Goal: Complete application form: Complete application form

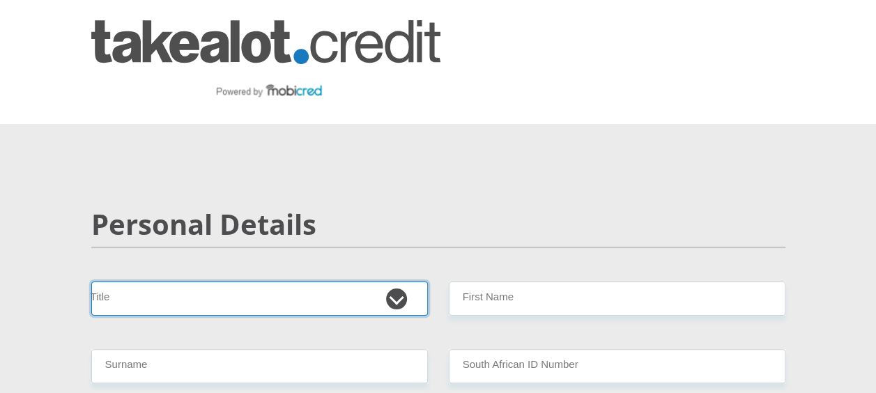
click at [396, 296] on select "Mr Ms Mrs Dr [PERSON_NAME]" at bounding box center [259, 299] width 337 height 34
select select "Mr"
click at [91, 282] on select "Mr Ms Mrs Dr [PERSON_NAME]" at bounding box center [259, 299] width 337 height 34
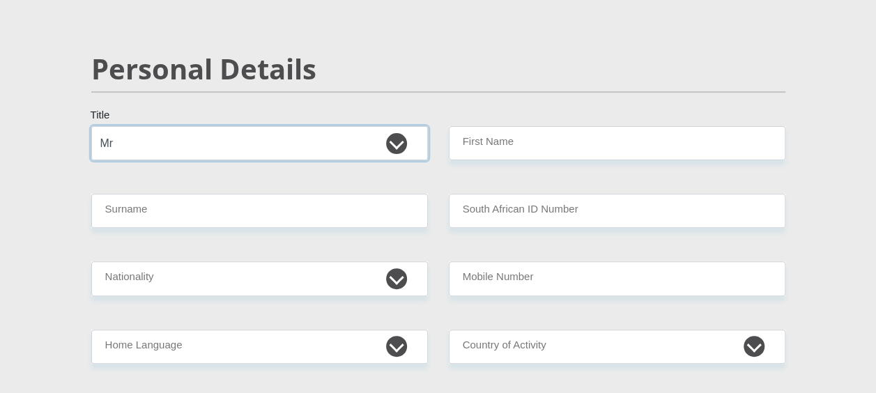
scroll to position [158, 0]
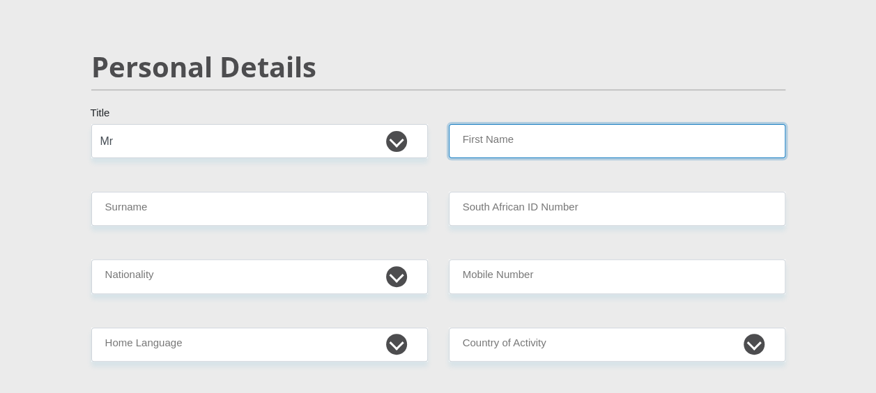
click at [505, 134] on input "First Name" at bounding box center [617, 141] width 337 height 34
type input "[PERSON_NAME]"
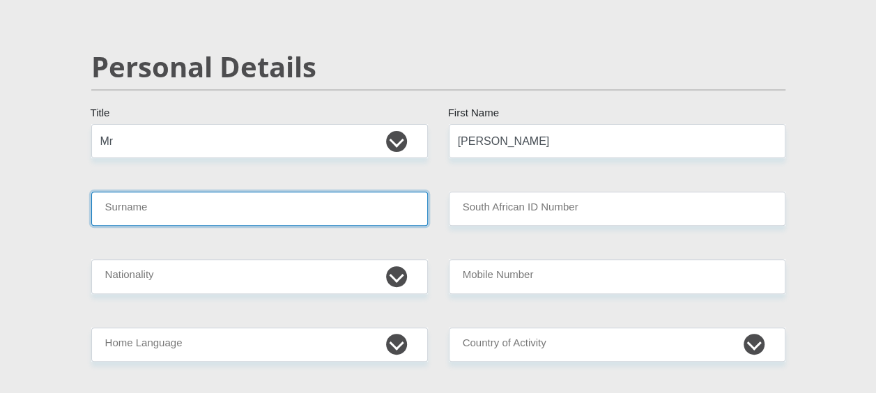
type input "Gewer"
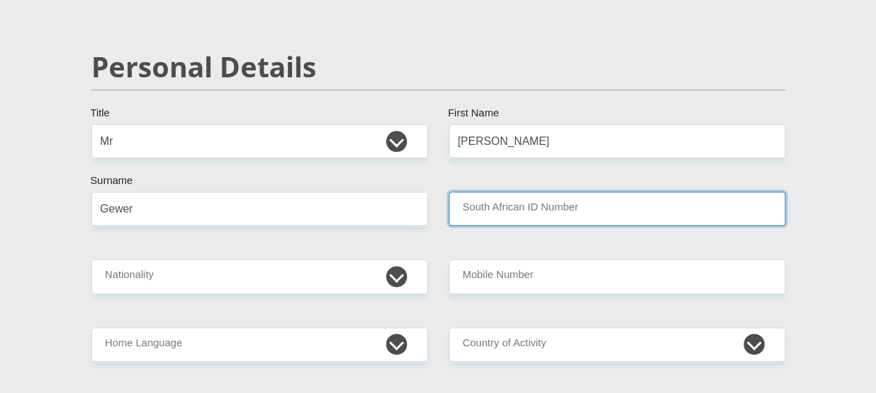
type input "9802235174083"
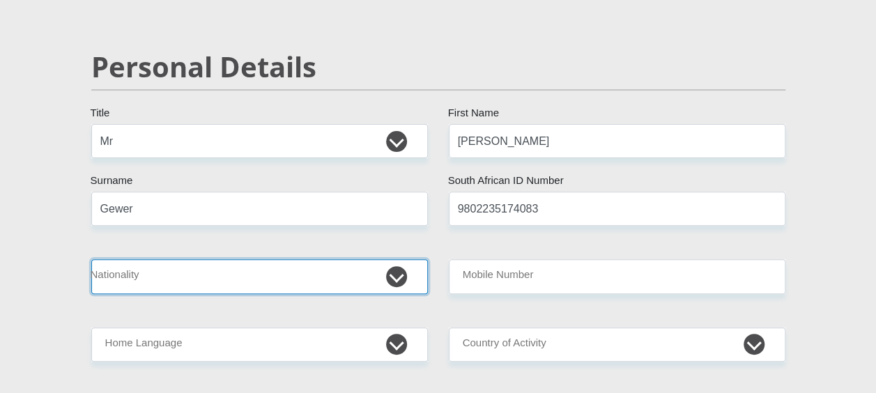
select select "ZAF"
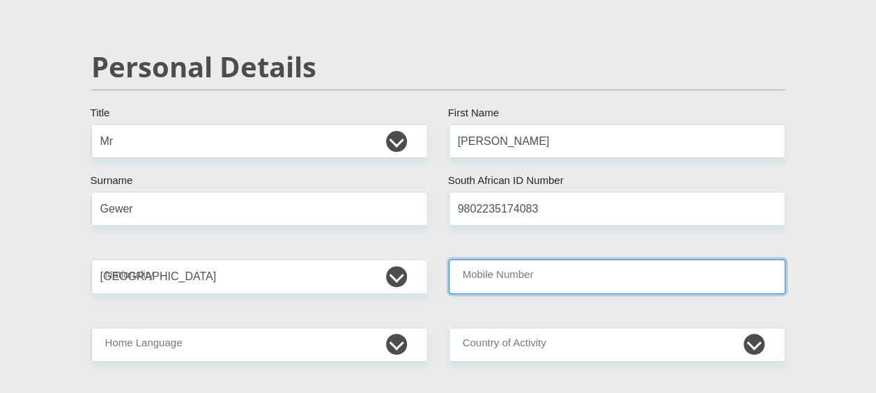
type input "0826602320"
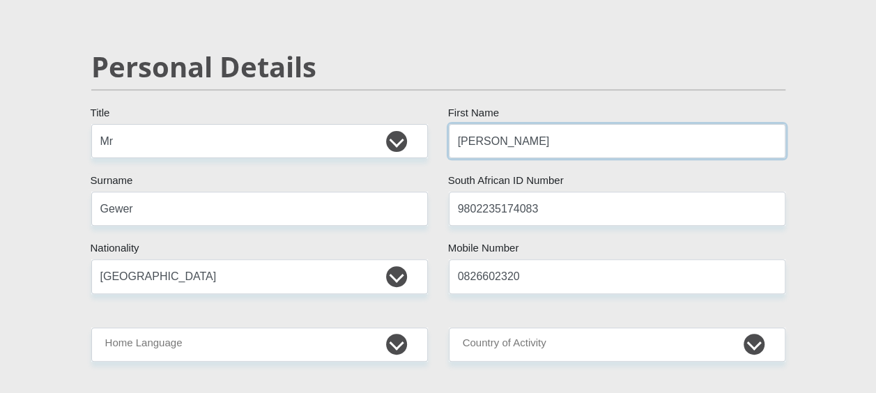
click at [503, 147] on input "[PERSON_NAME]" at bounding box center [617, 141] width 337 height 34
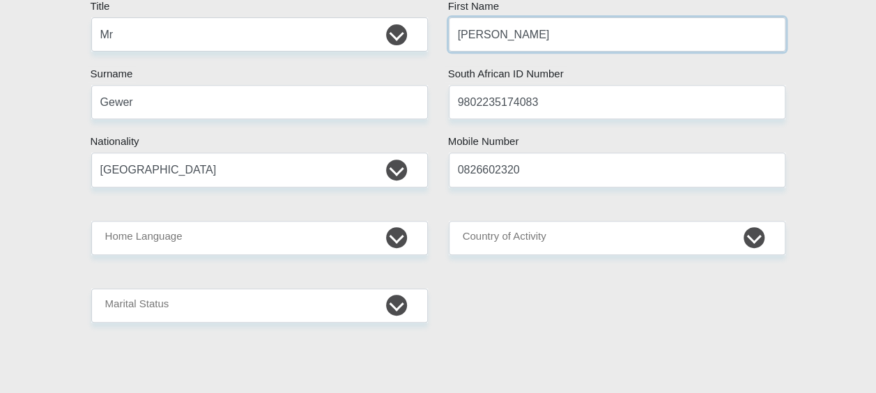
scroll to position [266, 0]
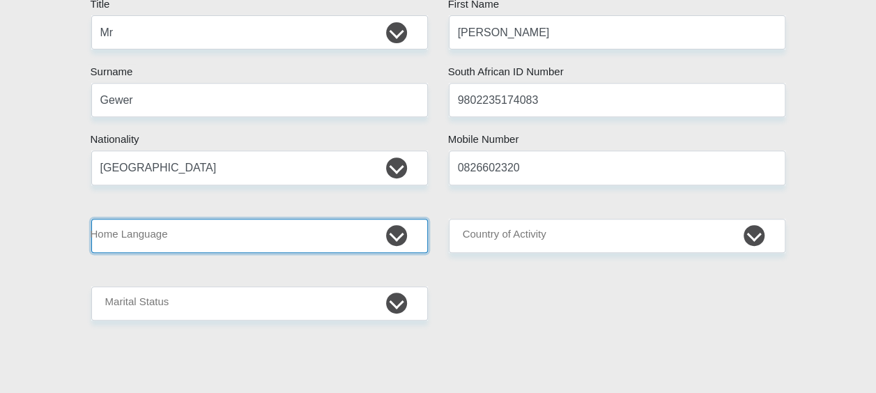
click at [396, 243] on select "Afrikaans English Sepedi South Ndebele Southern Sotho Swati Tsonga Tswana Venda…" at bounding box center [259, 236] width 337 height 34
select select "eng"
click at [91, 219] on select "Afrikaans English Sepedi South Ndebele Southern Sotho Swati Tsonga Tswana Venda…" at bounding box center [259, 236] width 337 height 34
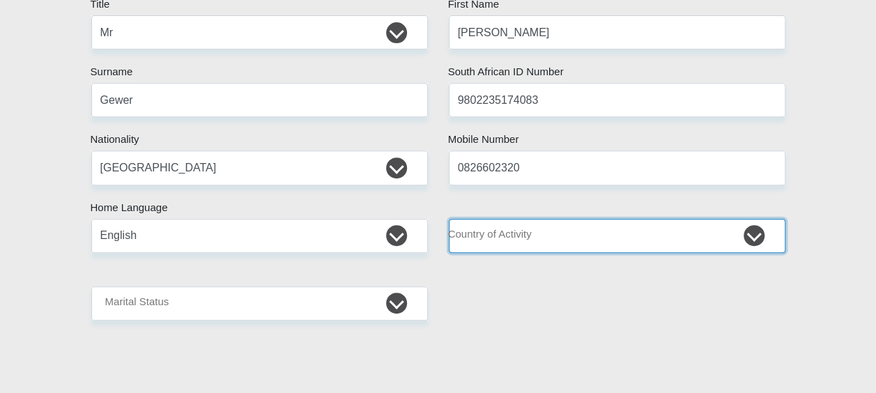
click at [553, 240] on select "[GEOGRAPHIC_DATA] [GEOGRAPHIC_DATA] [GEOGRAPHIC_DATA] [GEOGRAPHIC_DATA] [GEOGRA…" at bounding box center [617, 236] width 337 height 34
select select "ZAF"
click at [449, 219] on select "[GEOGRAPHIC_DATA] [GEOGRAPHIC_DATA] [GEOGRAPHIC_DATA] [GEOGRAPHIC_DATA] [GEOGRA…" at bounding box center [617, 236] width 337 height 34
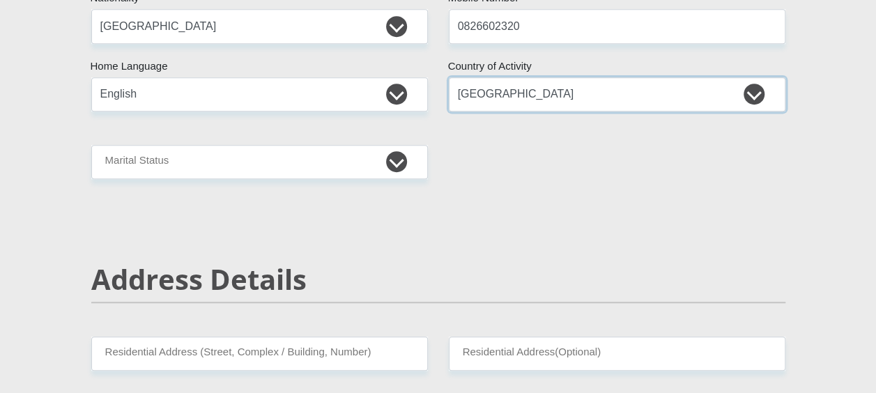
scroll to position [418, 0]
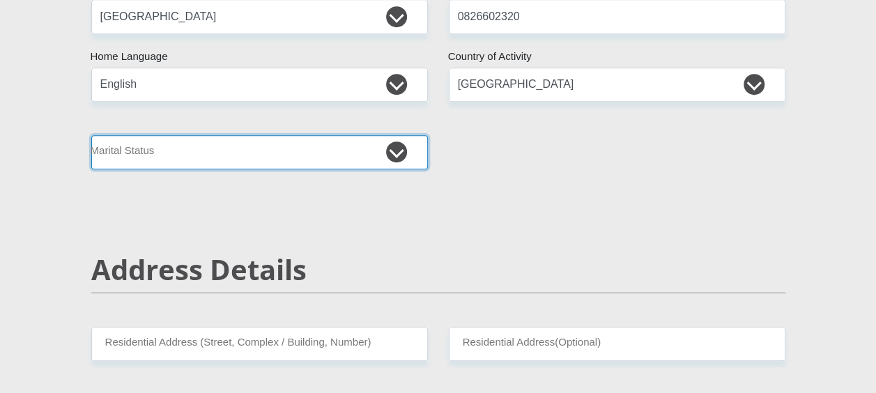
click at [390, 158] on select "Married ANC Single Divorced Widowed Married COP or Customary Law" at bounding box center [259, 152] width 337 height 34
select select "1"
click at [91, 135] on select "Married ANC Single Divorced Widowed Married COP or Customary Law" at bounding box center [259, 152] width 337 height 34
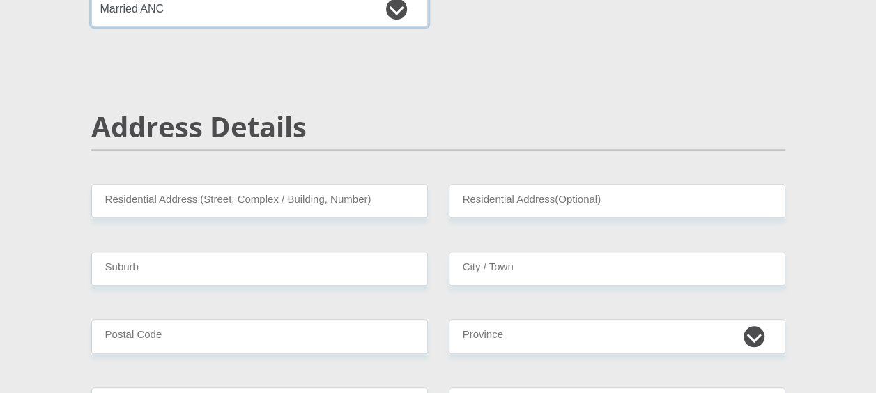
scroll to position [565, 0]
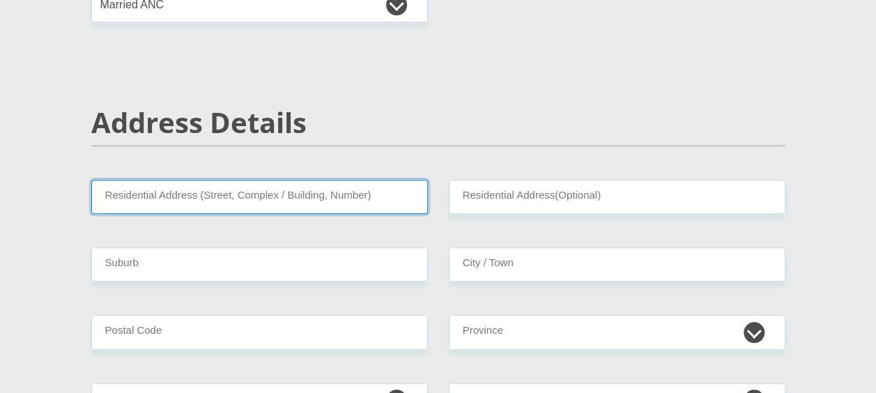
click at [217, 201] on input "Residential Address (Street, Complex / Building, Number)" at bounding box center [259, 197] width 337 height 34
type input "[GEOGRAPHIC_DATA], [STREET_ADDRESS]"
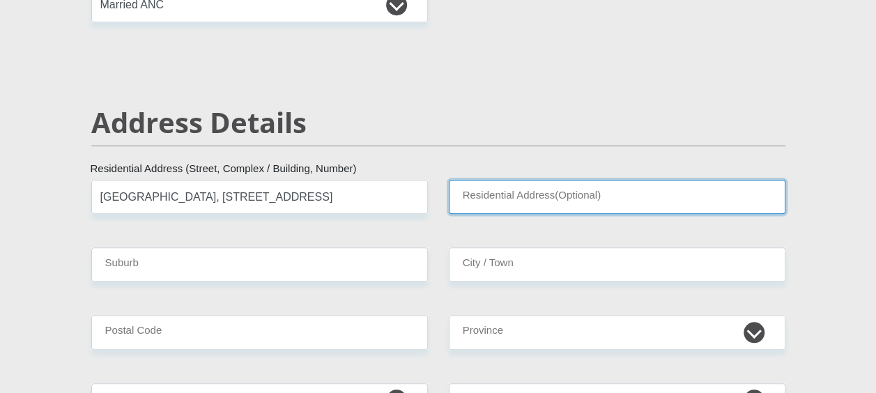
type input "Sea Point"
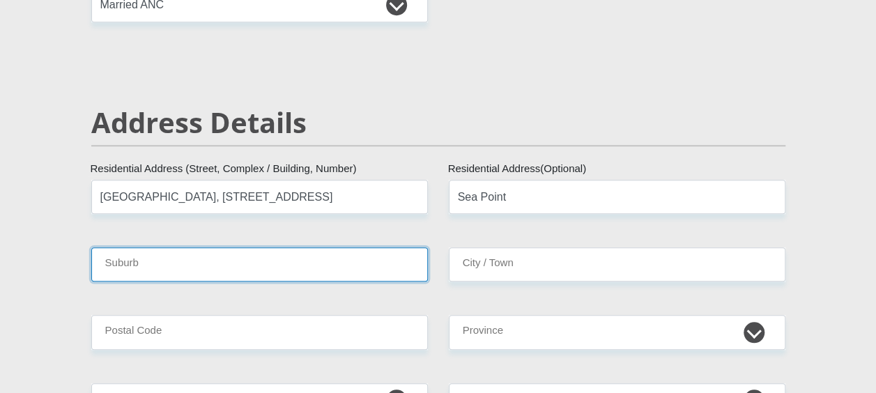
type input "[GEOGRAPHIC_DATA]"
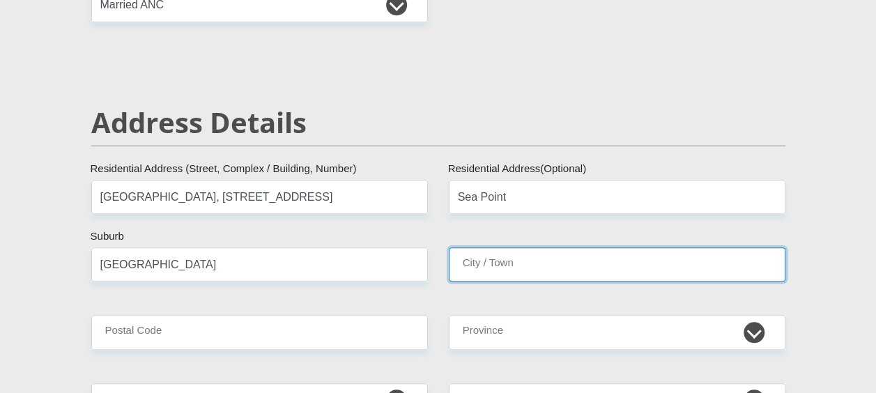
type input "[GEOGRAPHIC_DATA]"
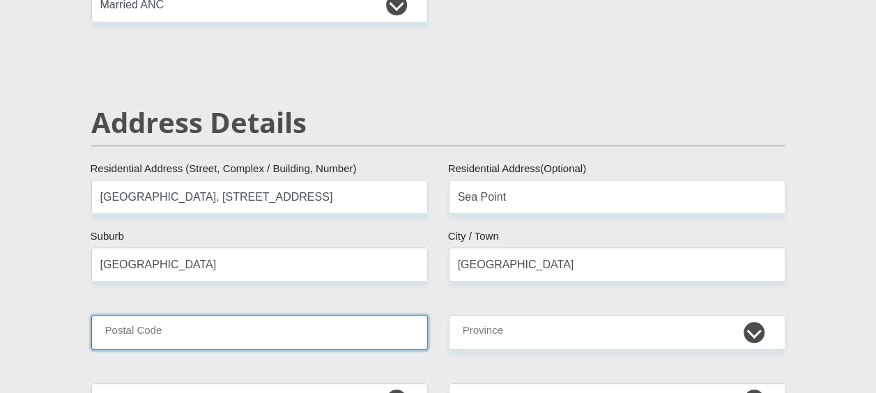
type input "8005"
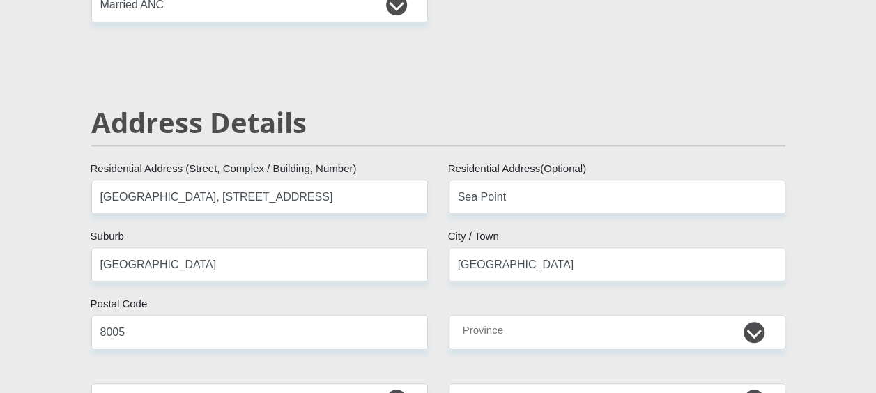
type input "[EMAIL_ADDRESS][DOMAIN_NAME]"
click at [117, 193] on input "[GEOGRAPHIC_DATA], [STREET_ADDRESS]" at bounding box center [259, 197] width 337 height 34
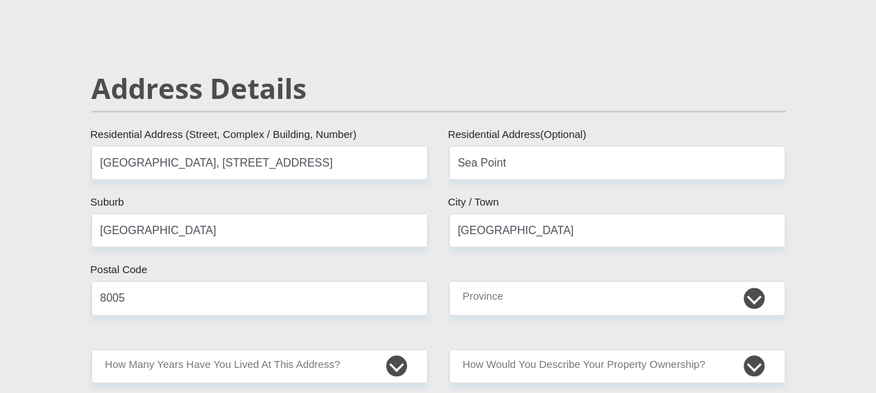
scroll to position [611, 0]
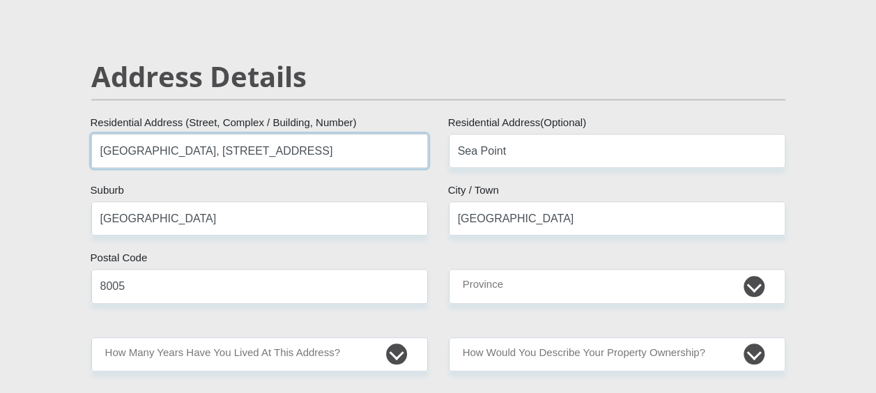
click at [123, 148] on input "[GEOGRAPHIC_DATA], [STREET_ADDRESS]" at bounding box center [259, 151] width 337 height 34
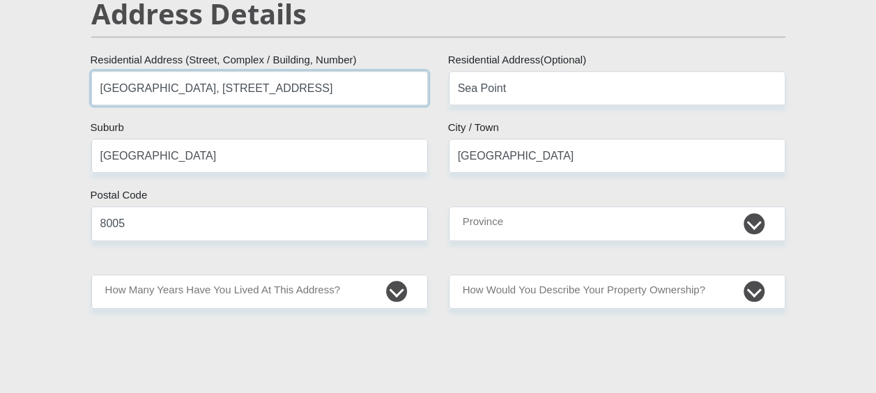
scroll to position [673, 0]
type input "[GEOGRAPHIC_DATA], [STREET_ADDRESS]"
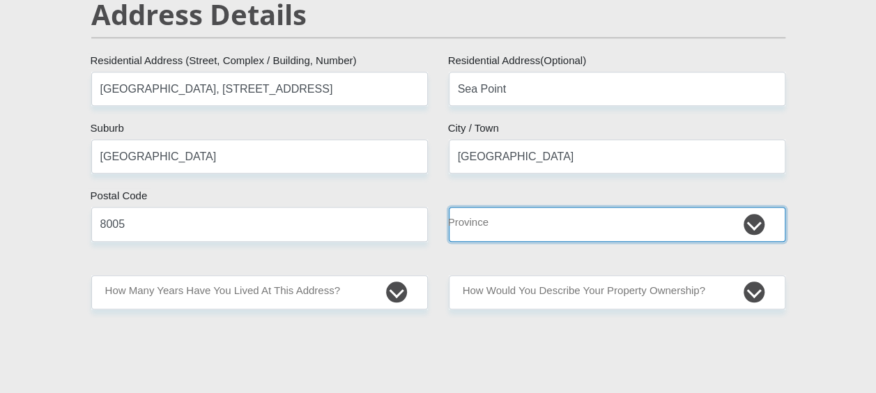
click at [553, 212] on select "Eastern Cape Free State [GEOGRAPHIC_DATA] [GEOGRAPHIC_DATA][DATE] [GEOGRAPHIC_D…" at bounding box center [617, 224] width 337 height 34
select select "Western Cape"
click at [449, 207] on select "Eastern Cape Free State [GEOGRAPHIC_DATA] [GEOGRAPHIC_DATA][DATE] [GEOGRAPHIC_D…" at bounding box center [617, 224] width 337 height 34
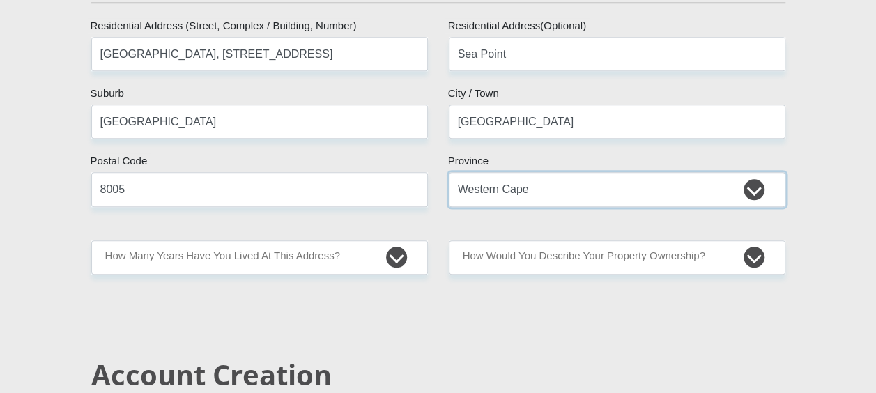
scroll to position [710, 0]
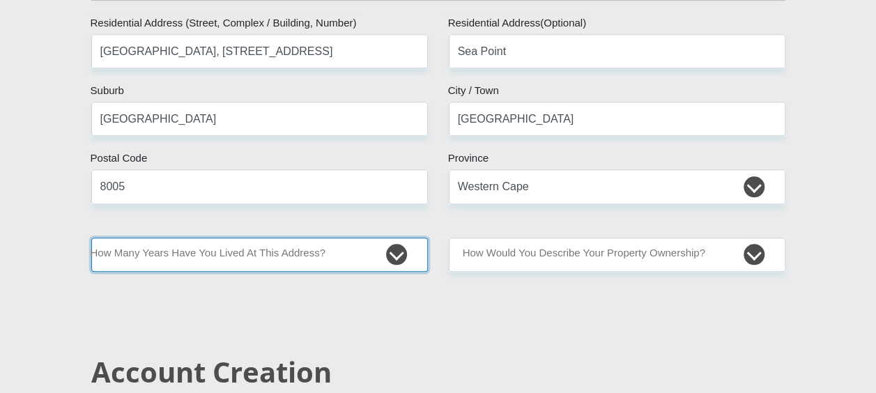
click at [365, 254] on select "less than 1 year 1-3 years 3-5 years 5+ years" at bounding box center [259, 255] width 337 height 34
select select "2"
click at [91, 238] on select "less than 1 year 1-3 years 3-5 years 5+ years" at bounding box center [259, 255] width 337 height 34
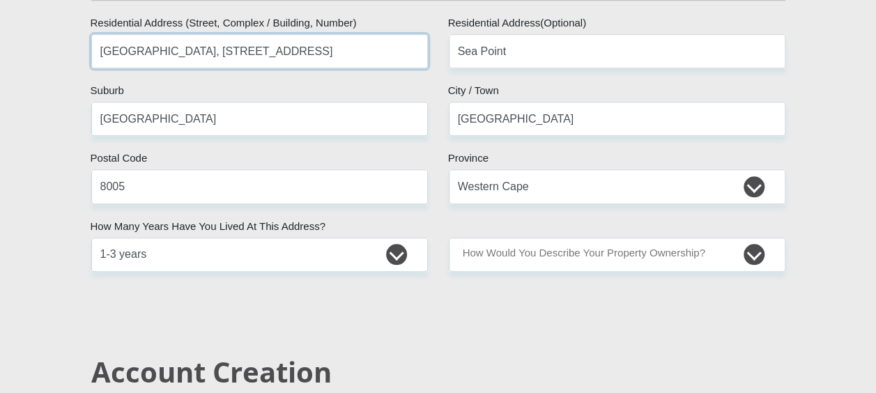
click at [302, 45] on input "[GEOGRAPHIC_DATA], [STREET_ADDRESS]" at bounding box center [259, 51] width 337 height 34
click at [271, 47] on input "[GEOGRAPHIC_DATA], [STREET_ADDRESS]" at bounding box center [259, 51] width 337 height 34
type input "[GEOGRAPHIC_DATA], [STREET_ADDRESS]"
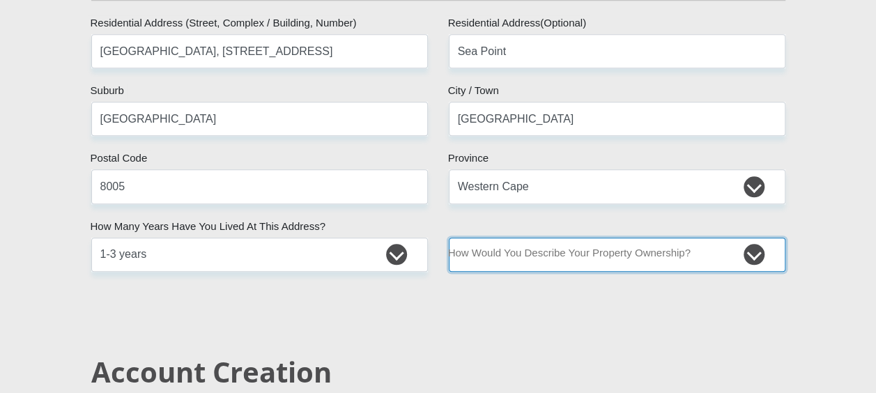
click at [764, 266] on select "Owned Rented Family Owned Company Dwelling" at bounding box center [617, 255] width 337 height 34
select select "Rented"
click at [449, 238] on select "Owned Rented Family Owned Company Dwelling" at bounding box center [617, 255] width 337 height 34
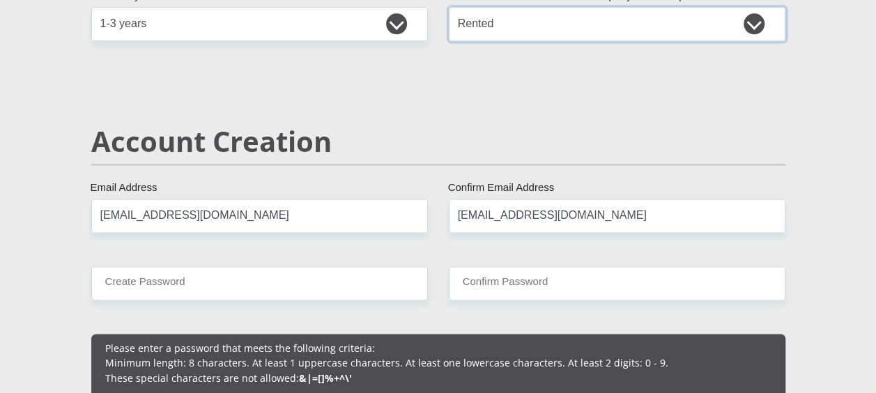
scroll to position [940, 0]
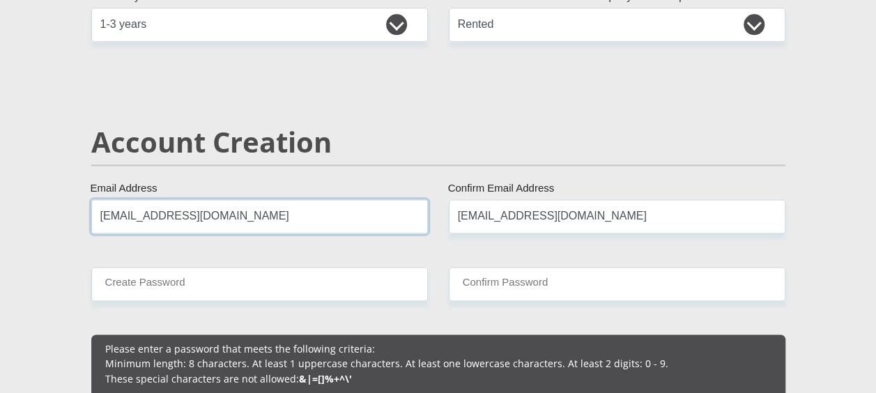
click at [257, 215] on input "[EMAIL_ADDRESS][DOMAIN_NAME]" at bounding box center [259, 216] width 337 height 34
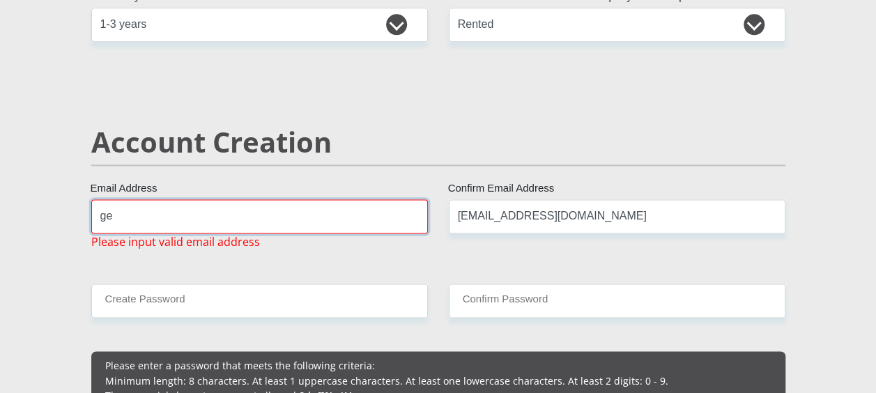
type input "g"
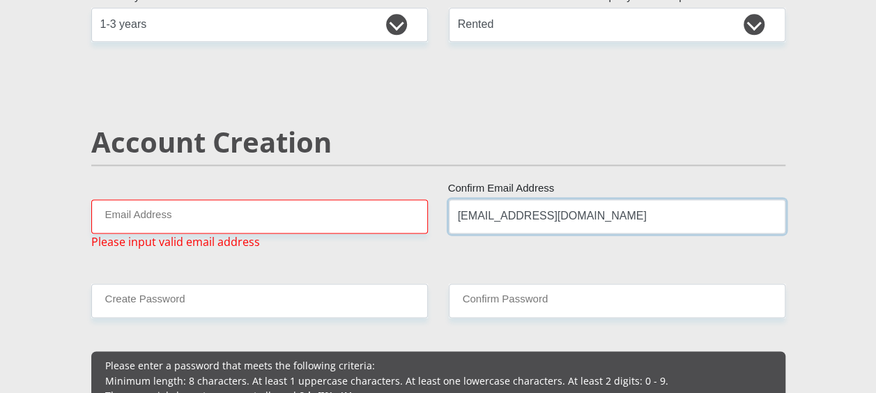
click at [643, 229] on input "[EMAIL_ADDRESS][DOMAIN_NAME]" at bounding box center [617, 216] width 337 height 34
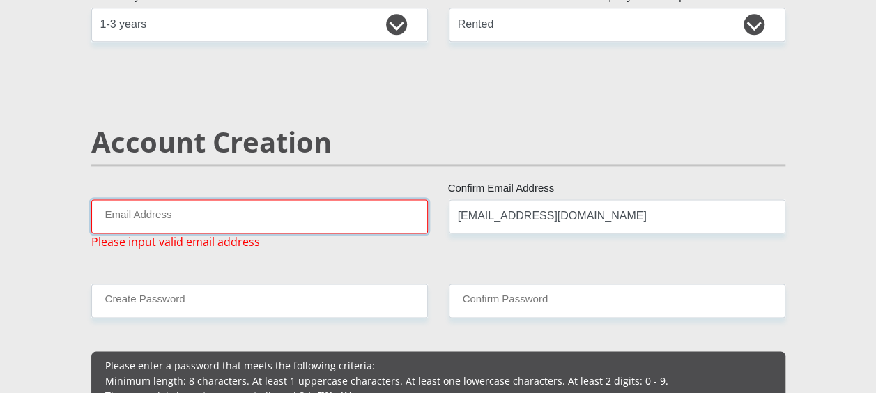
click at [369, 211] on input "Email Address" at bounding box center [259, 216] width 337 height 34
type input "[EMAIL_ADDRESS][DOMAIN_NAME]"
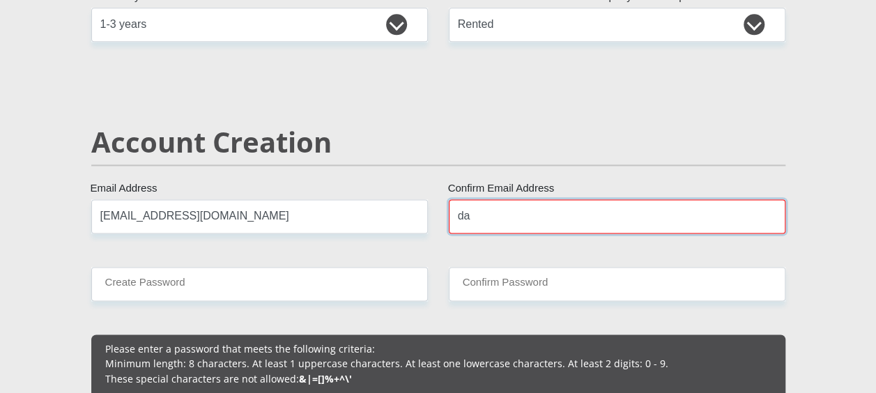
type input "[EMAIL_ADDRESS][DOMAIN_NAME]"
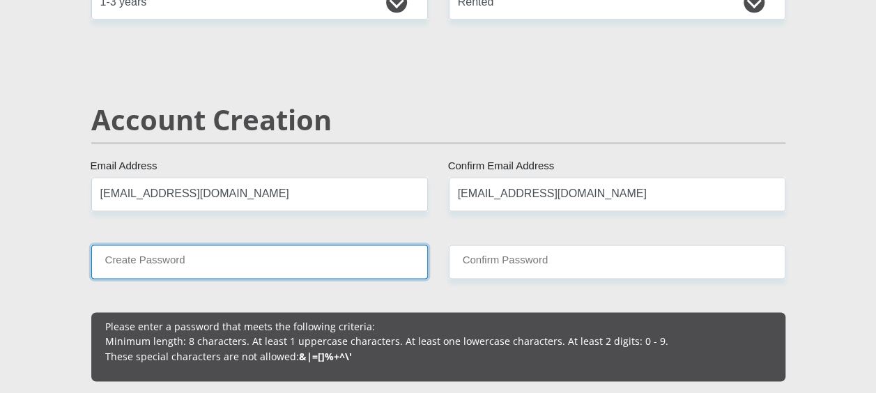
scroll to position [963, 0]
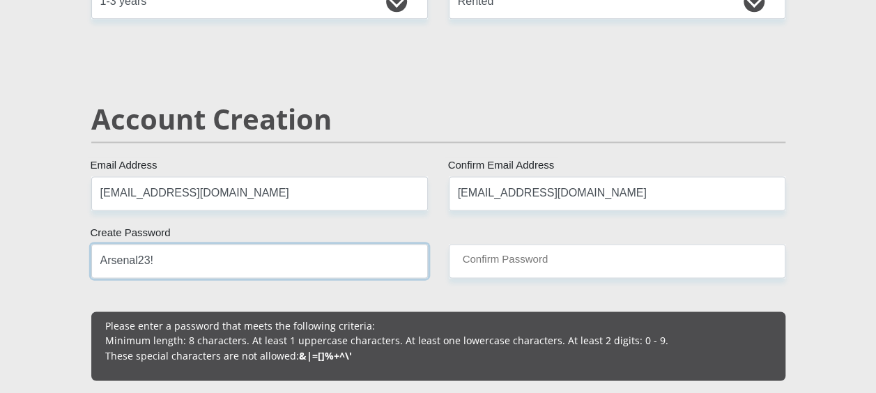
type input "Arsenal23!"
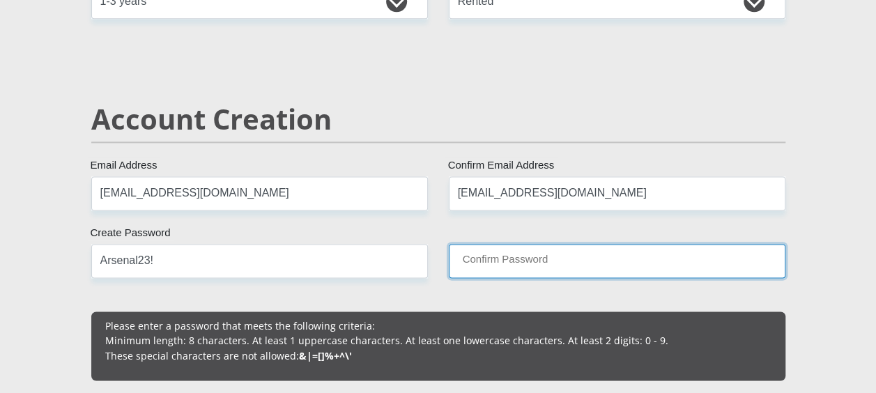
click at [477, 264] on input "Confirm Password" at bounding box center [617, 261] width 337 height 34
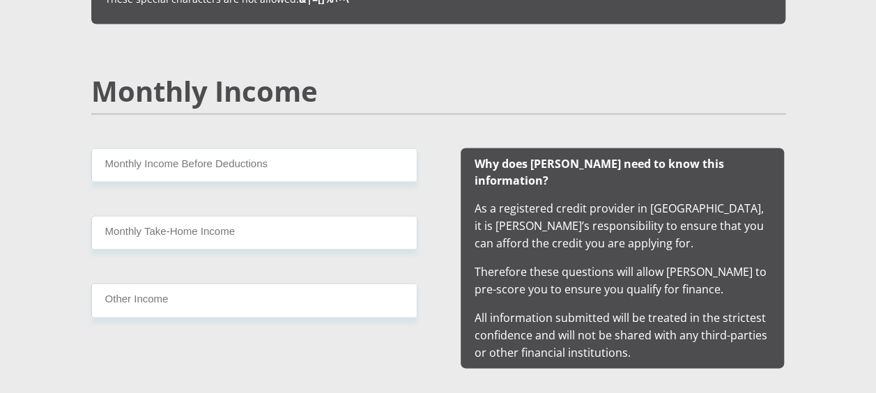
scroll to position [1347, 0]
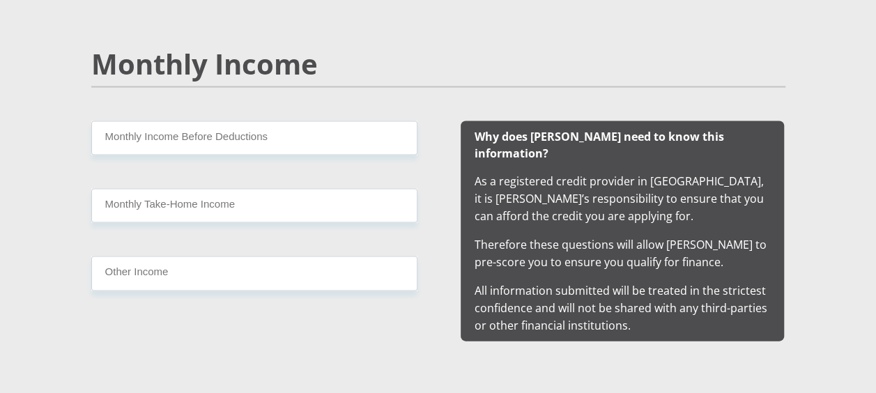
type input "Arsenal23!"
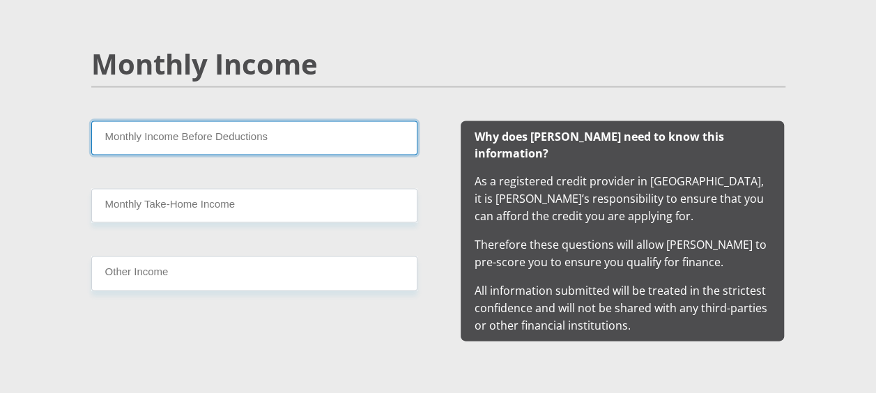
click at [252, 135] on input "Monthly Income Before Deductions" at bounding box center [254, 138] width 326 height 34
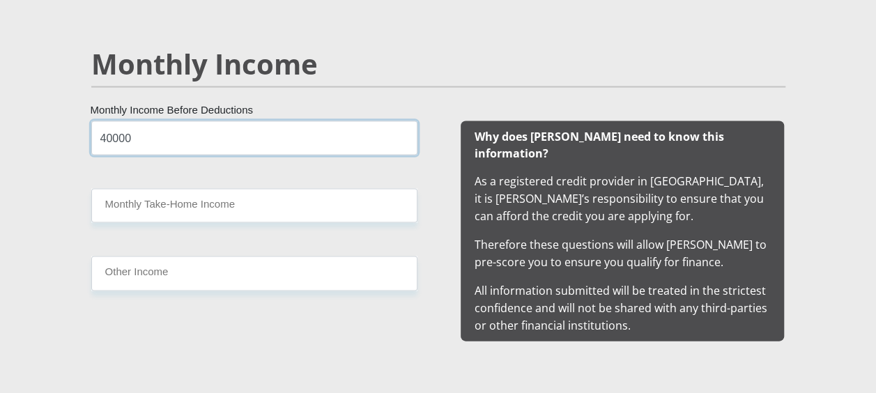
click at [252, 135] on input "40000" at bounding box center [254, 138] width 326 height 34
type input "4"
type input "40000"
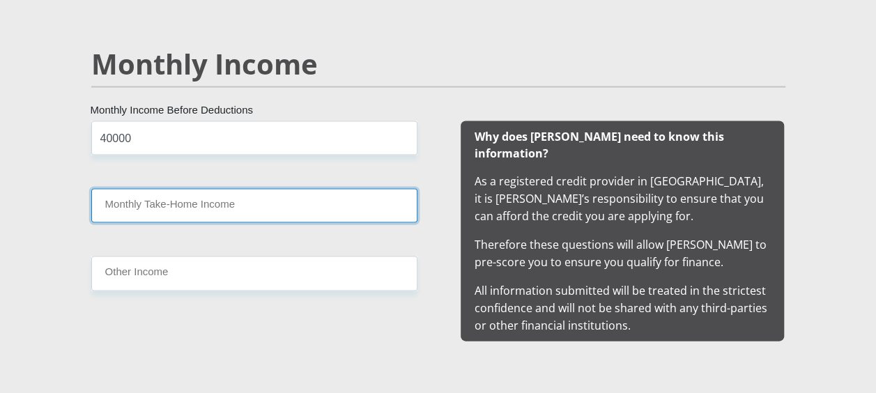
click at [204, 206] on input "Monthly Take-Home Income" at bounding box center [254, 206] width 326 height 34
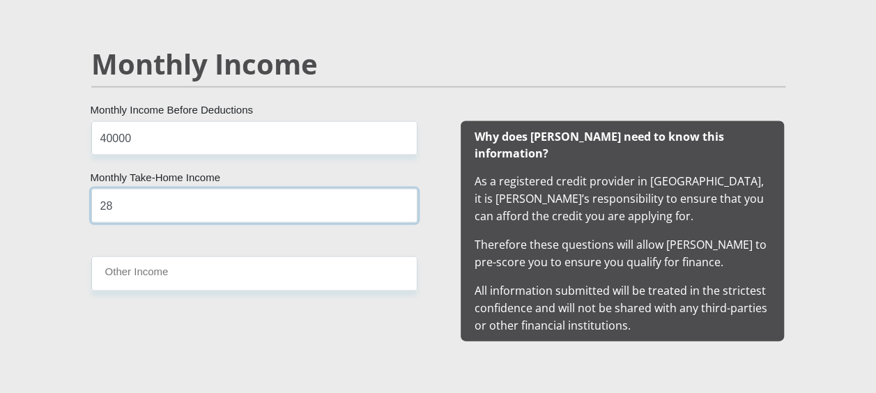
type input "2"
type input "32000"
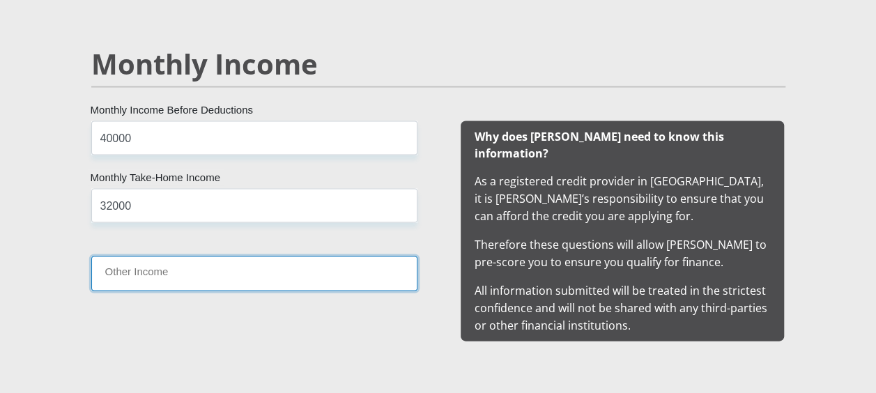
click at [191, 269] on input "Other Income" at bounding box center [254, 274] width 326 height 34
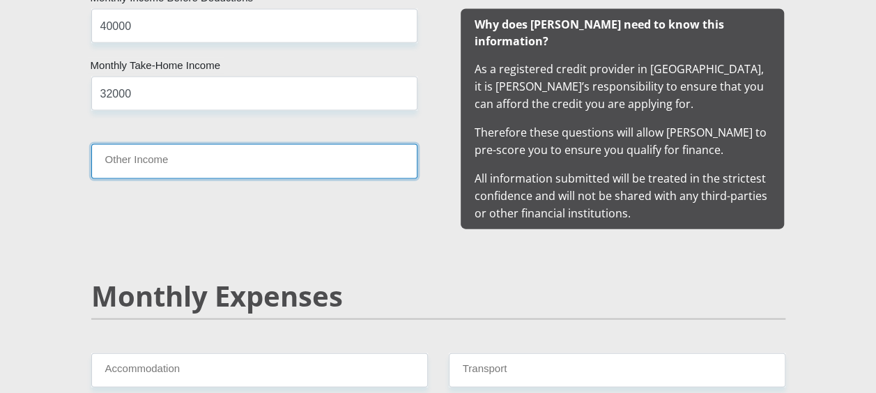
scroll to position [1467, 0]
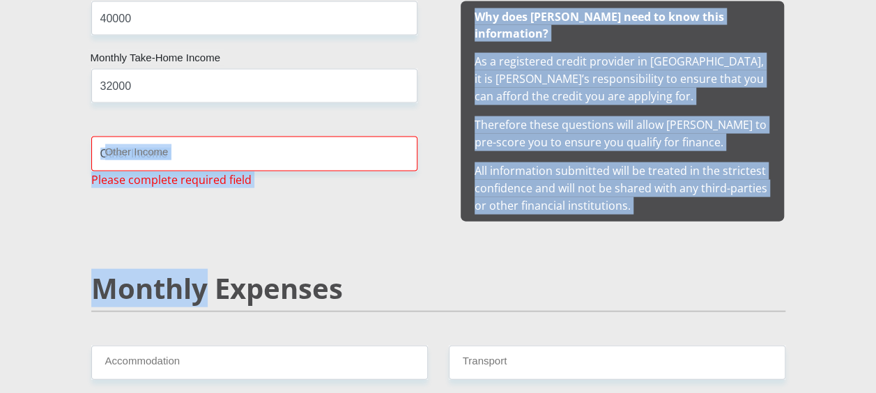
drag, startPoint x: 206, startPoint y: 228, endPoint x: 208, endPoint y: 208, distance: 20.3
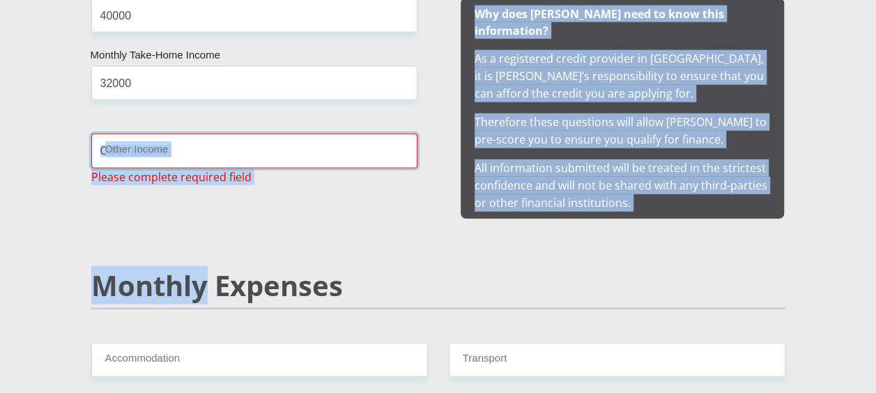
click at [199, 138] on input "Other Income" at bounding box center [254, 151] width 326 height 34
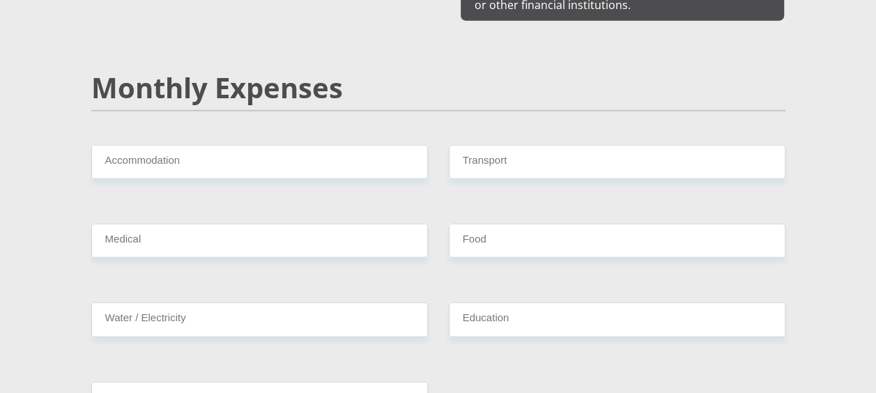
scroll to position [1692, 0]
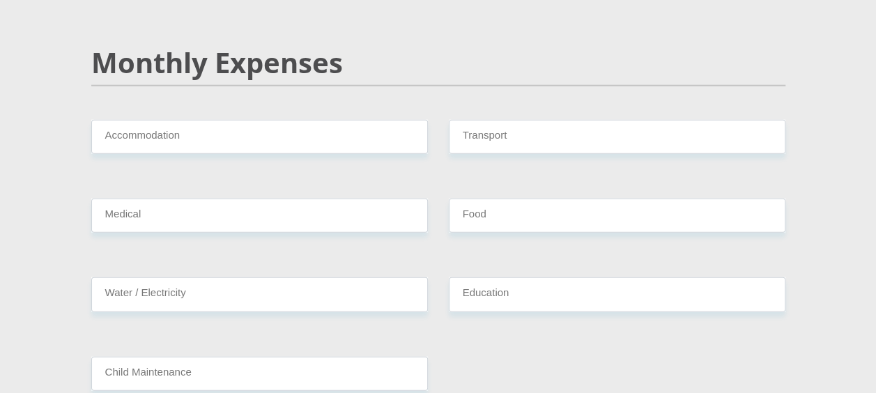
type input "0"
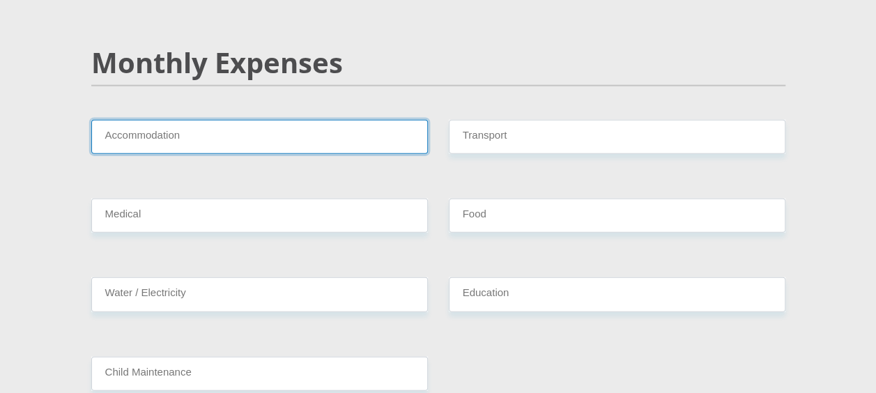
click at [270, 120] on input "Accommodation" at bounding box center [259, 137] width 337 height 34
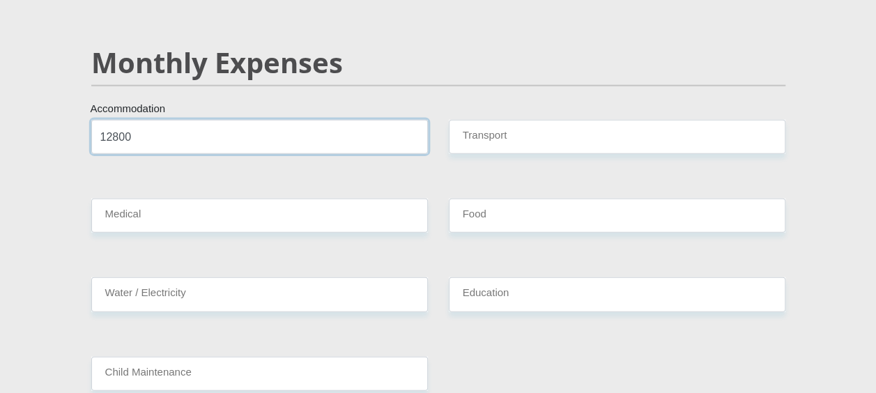
type input "12800"
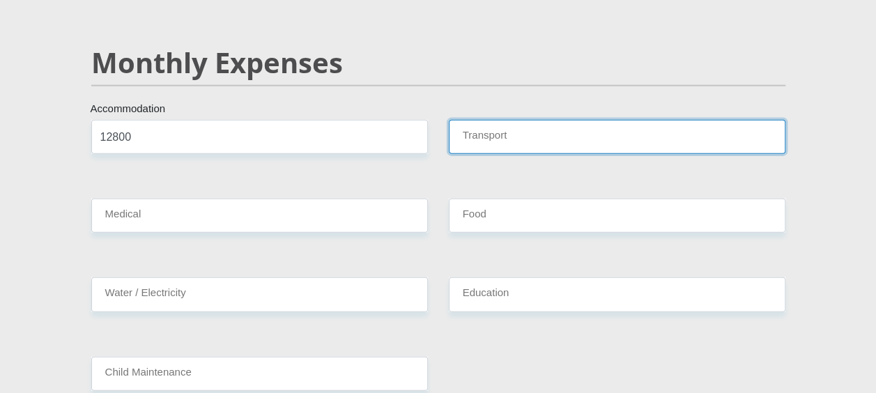
click at [550, 125] on input "Transport" at bounding box center [617, 137] width 337 height 34
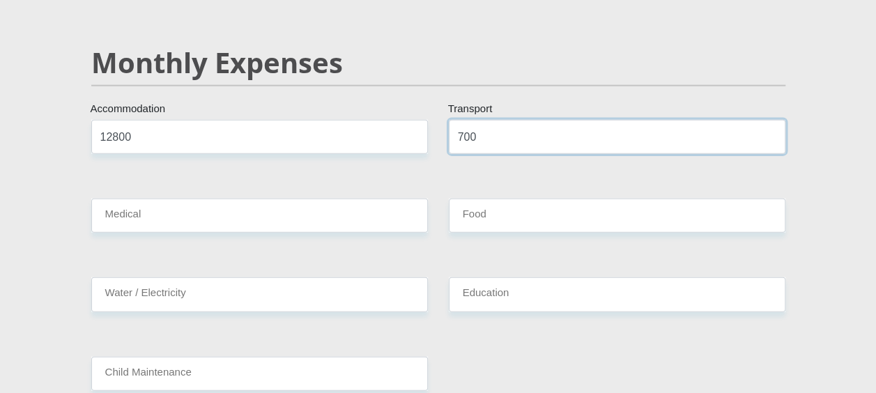
type input "700"
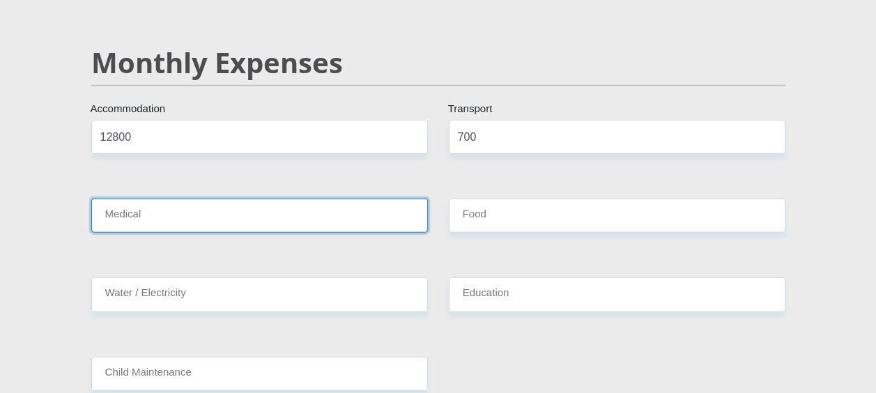
click at [234, 211] on input "Medical" at bounding box center [259, 216] width 337 height 34
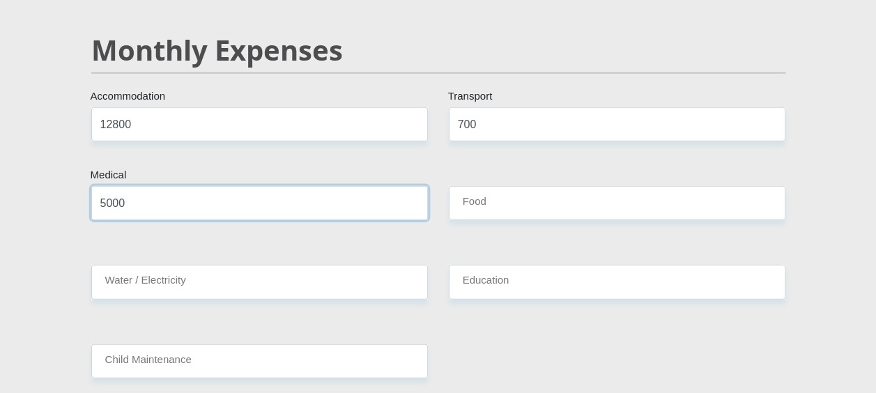
scroll to position [1708, 0]
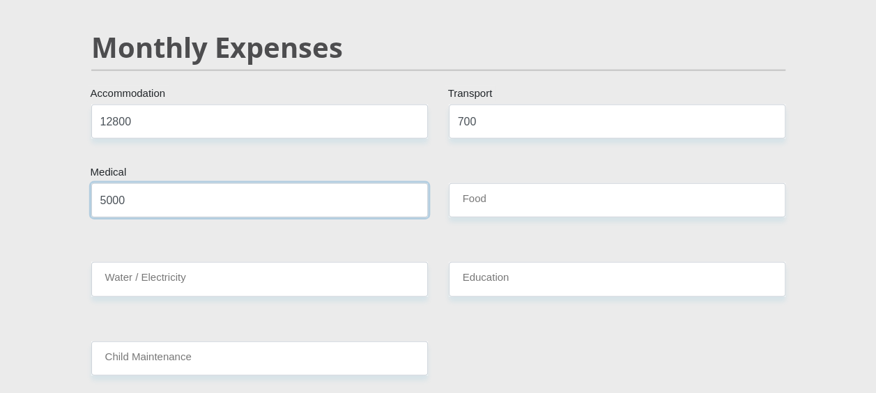
type input "5000"
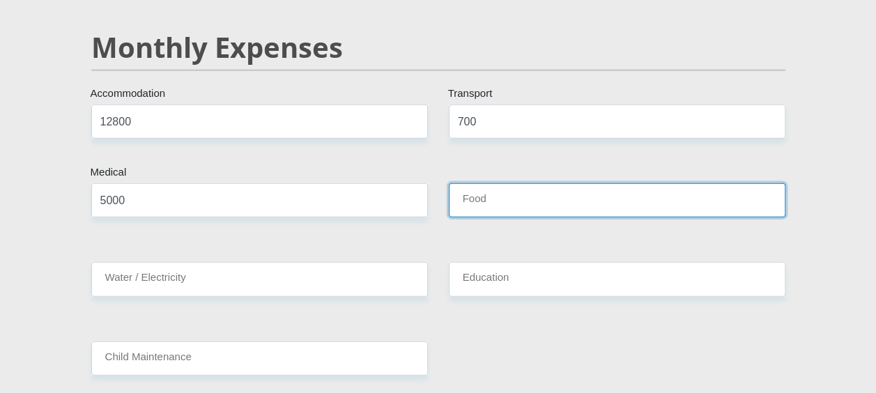
click at [526, 188] on input "Food" at bounding box center [617, 200] width 337 height 34
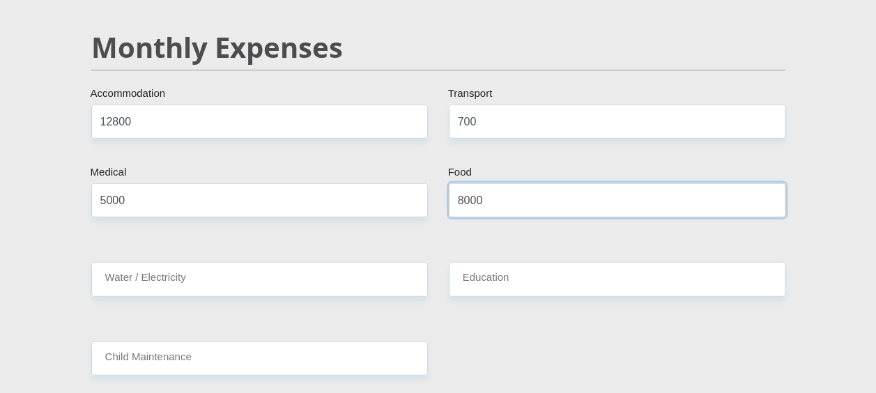
type input "8000"
click at [335, 282] on div "Water / Electricity" at bounding box center [260, 284] width 358 height 45
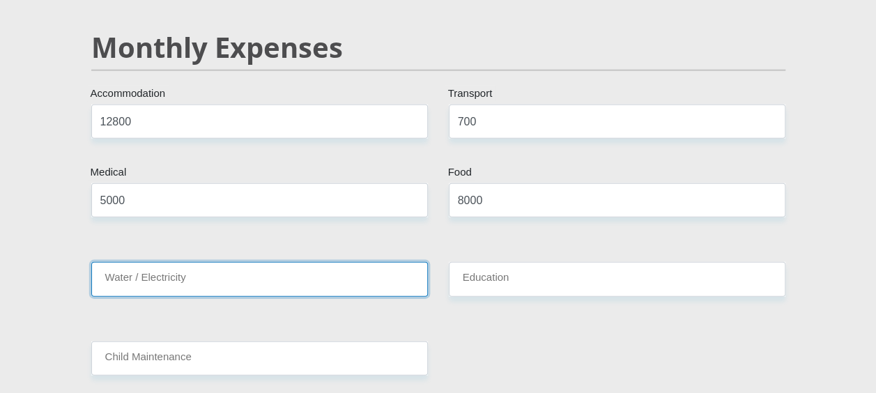
click at [321, 267] on input "Water / Electricity" at bounding box center [259, 279] width 337 height 34
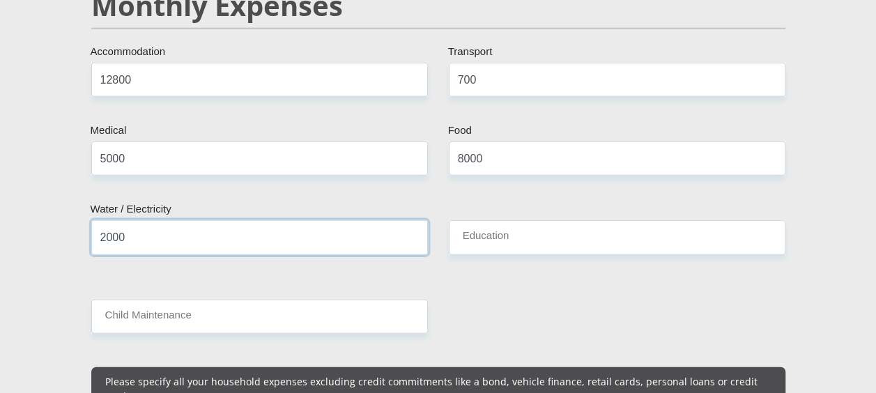
scroll to position [1750, 0]
type input "2000"
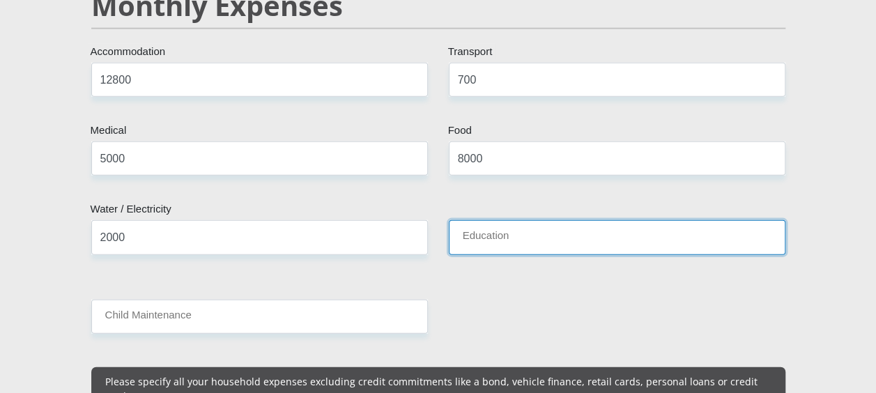
click at [500, 220] on input "Education" at bounding box center [617, 237] width 337 height 34
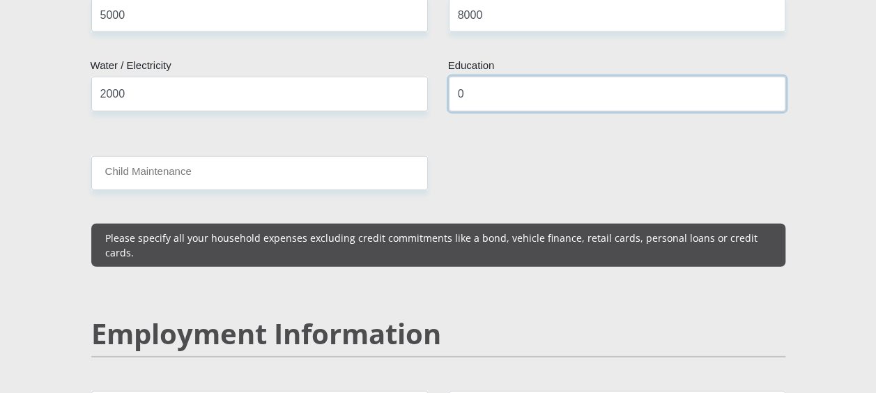
scroll to position [1899, 0]
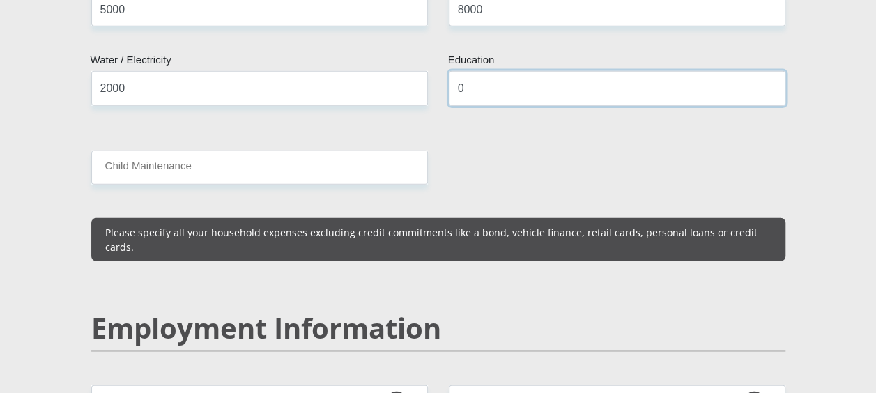
type input "0"
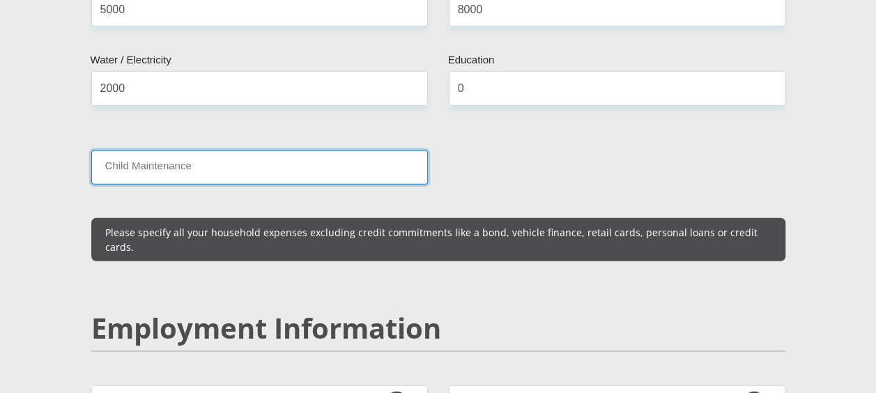
click at [225, 151] on input "Child Maintenance" at bounding box center [259, 168] width 337 height 34
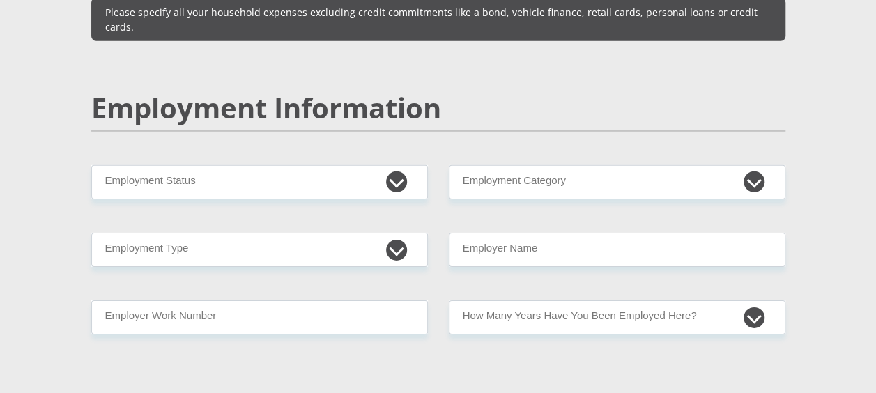
scroll to position [2120, 0]
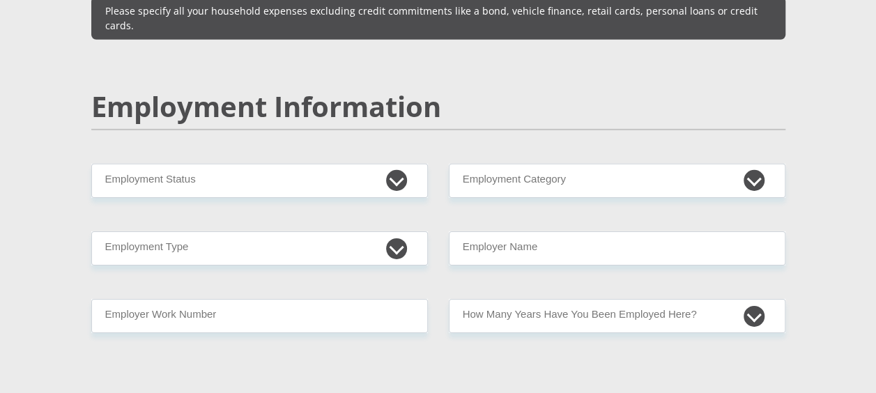
type input "0"
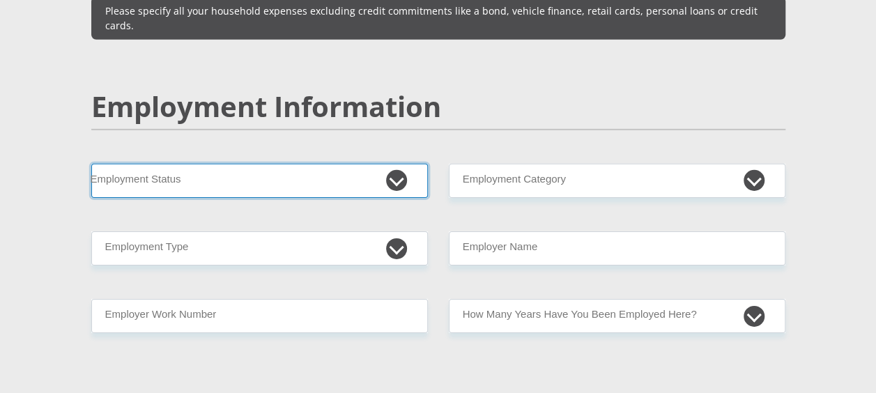
click at [398, 164] on select "Permanent/Full-time Part-time/Casual [DEMOGRAPHIC_DATA] Worker Self-Employed Ho…" at bounding box center [259, 181] width 337 height 34
select select "1"
click at [91, 164] on select "Permanent/Full-time Part-time/Casual [DEMOGRAPHIC_DATA] Worker Self-Employed Ho…" at bounding box center [259, 181] width 337 height 34
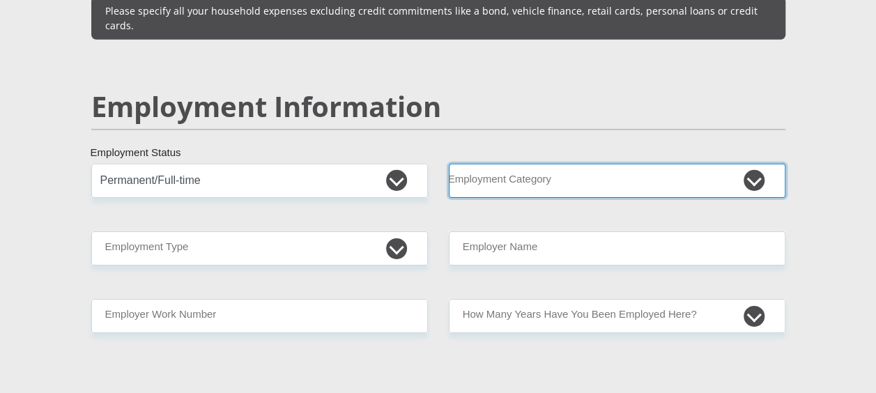
click at [561, 164] on select "AGRICULTURE ALCOHOL & TOBACCO CONSTRUCTION MATERIALS METALLURGY EQUIPMENT FOR R…" at bounding box center [617, 181] width 337 height 34
click at [449, 164] on select "AGRICULTURE ALCOHOL & TOBACCO CONSTRUCTION MATERIALS METALLURGY EQUIPMENT FOR R…" at bounding box center [617, 181] width 337 height 34
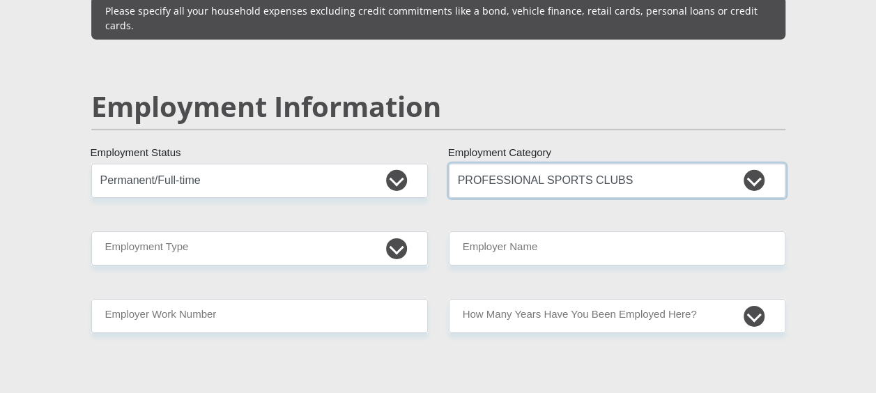
click at [668, 164] on select "AGRICULTURE ALCOHOL & TOBACCO CONSTRUCTION MATERIALS METALLURGY EQUIPMENT FOR R…" at bounding box center [617, 181] width 337 height 34
click at [449, 164] on select "AGRICULTURE ALCOHOL & TOBACCO CONSTRUCTION MATERIALS METALLURGY EQUIPMENT FOR R…" at bounding box center [617, 181] width 337 height 34
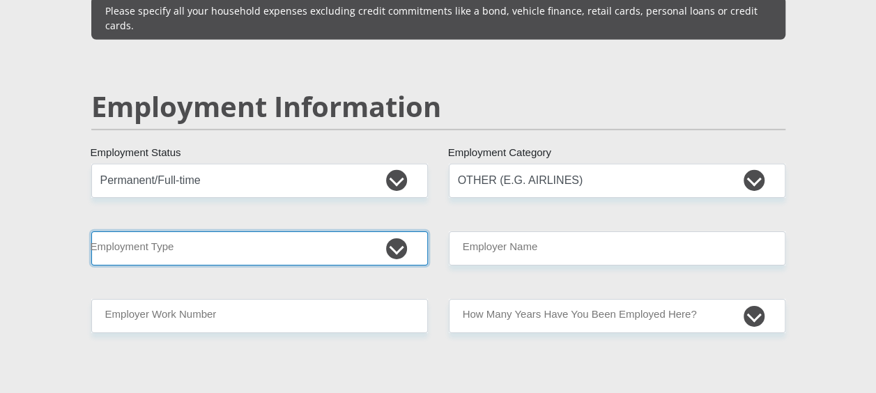
click at [403, 231] on select "College/Lecturer Craft Seller Creative Driver Executive Farmer Forces - Non Com…" at bounding box center [259, 248] width 337 height 34
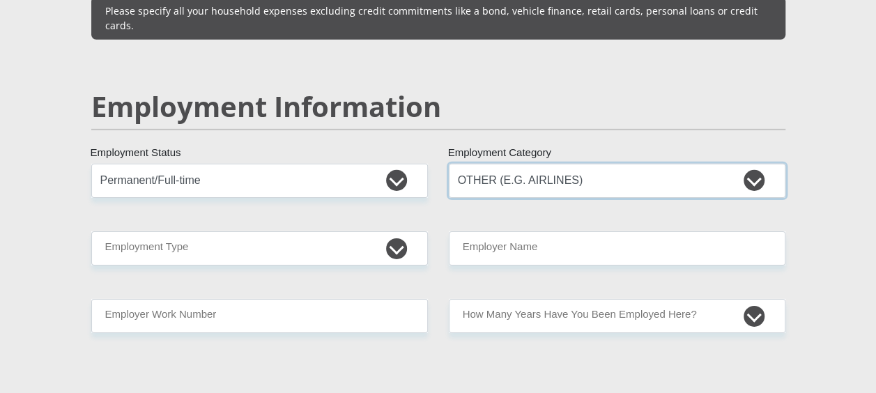
click at [615, 164] on select "AGRICULTURE ALCOHOL & TOBACCO CONSTRUCTION MATERIALS METALLURGY EQUIPMENT FOR R…" at bounding box center [617, 181] width 337 height 34
click at [449, 164] on select "AGRICULTURE ALCOHOL & TOBACCO CONSTRUCTION MATERIALS METALLURGY EQUIPMENT FOR R…" at bounding box center [617, 181] width 337 height 34
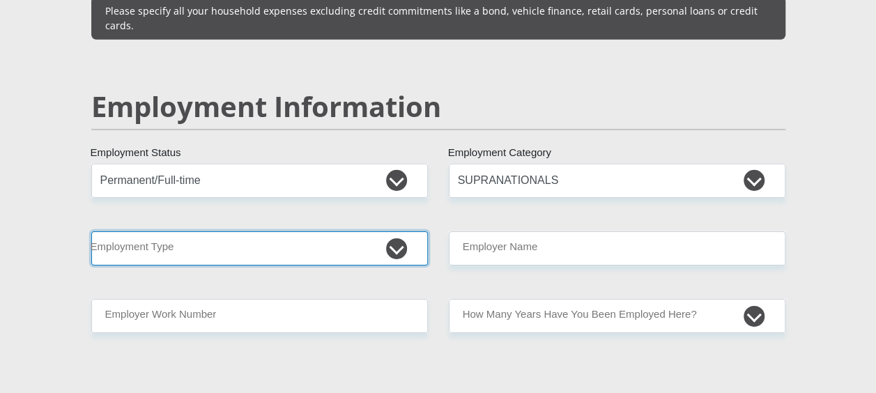
click at [386, 231] on select "College/Lecturer Craft Seller Creative Driver Executive Farmer Forces - Non Com…" at bounding box center [259, 248] width 337 height 34
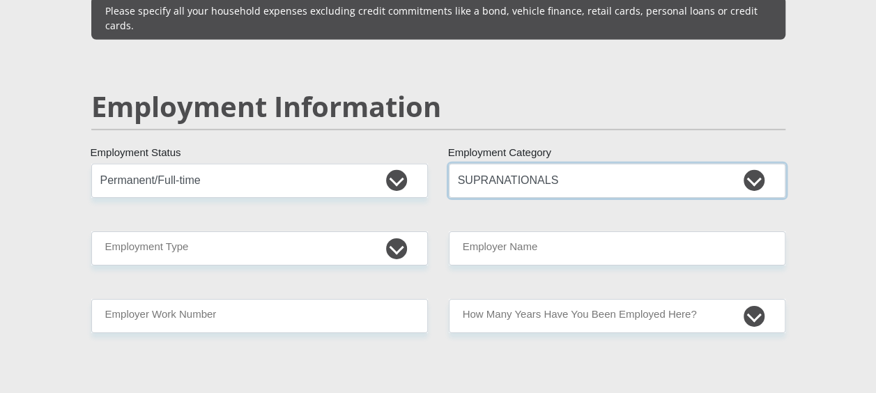
click at [582, 164] on select "AGRICULTURE ALCOHOL & TOBACCO CONSTRUCTION MATERIALS METALLURGY EQUIPMENT FOR R…" at bounding box center [617, 181] width 337 height 34
select select "71"
click at [449, 164] on select "AGRICULTURE ALCOHOL & TOBACCO CONSTRUCTION MATERIALS METALLURGY EQUIPMENT FOR R…" at bounding box center [617, 181] width 337 height 34
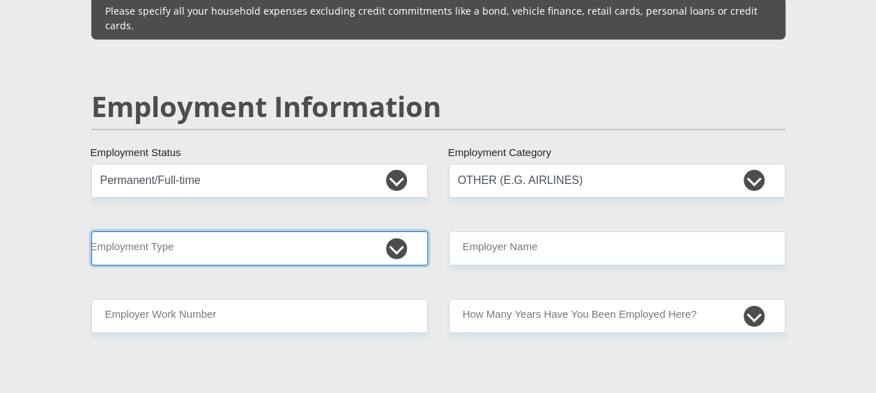
click at [393, 231] on select "College/Lecturer Craft Seller Creative Driver Executive Farmer Forces - Non Com…" at bounding box center [259, 248] width 337 height 34
select select "Licenced Professional"
click at [91, 231] on select "College/Lecturer Craft Seller Creative Driver Executive Farmer Forces - Non Com…" at bounding box center [259, 248] width 337 height 34
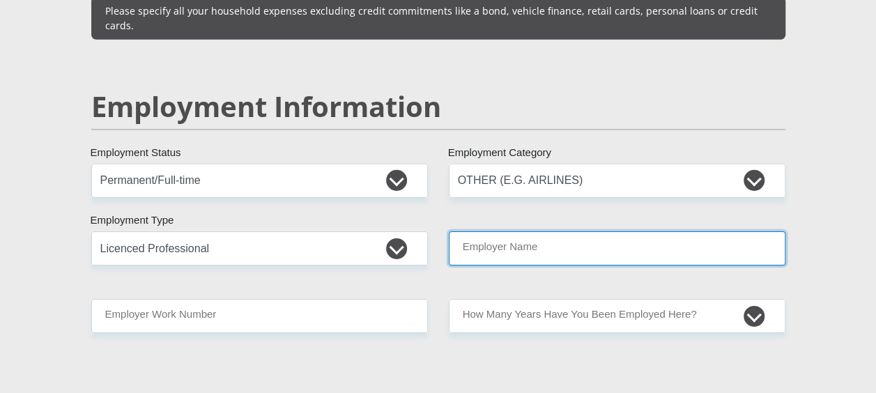
click at [580, 231] on input "Employer Name" at bounding box center [617, 248] width 337 height 34
type input "WerksmansAttorneys"
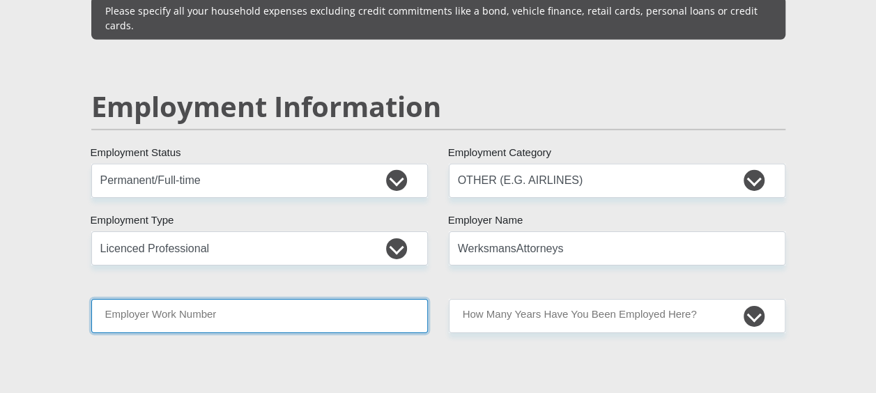
type input "0826602320"
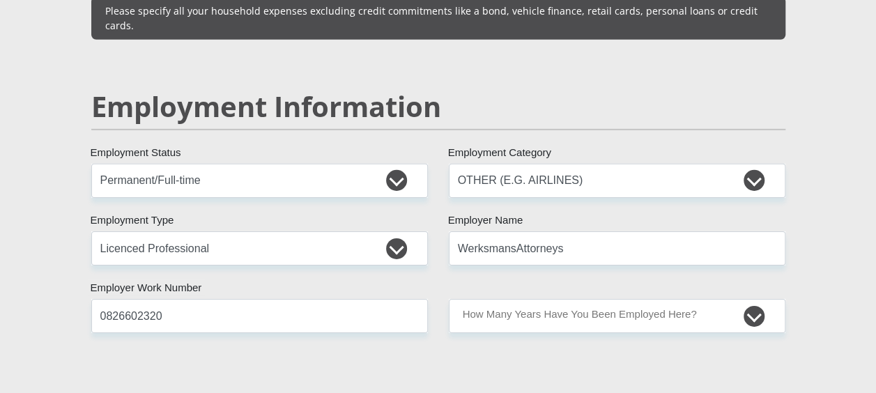
type input "[PERSON_NAME]"
type input "Gewer"
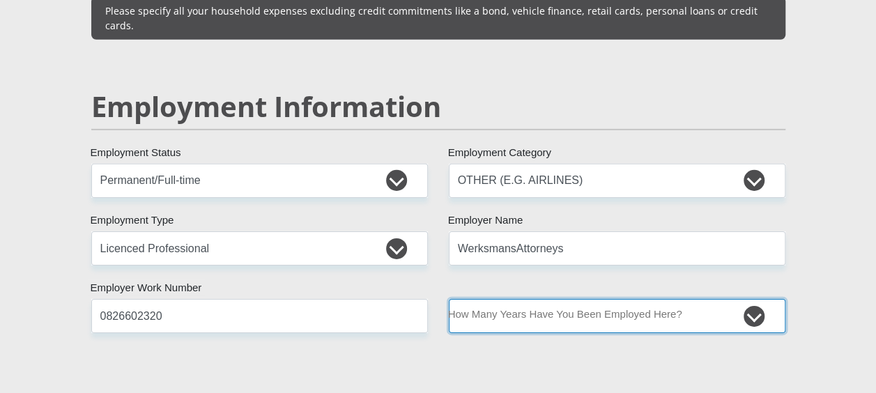
click at [752, 299] on select "less than 1 year 1-3 years 3-5 years 5+ years" at bounding box center [617, 316] width 337 height 34
select select "24"
click at [449, 299] on select "less than 1 year 1-3 years 3-5 years 5+ years" at bounding box center [617, 316] width 337 height 34
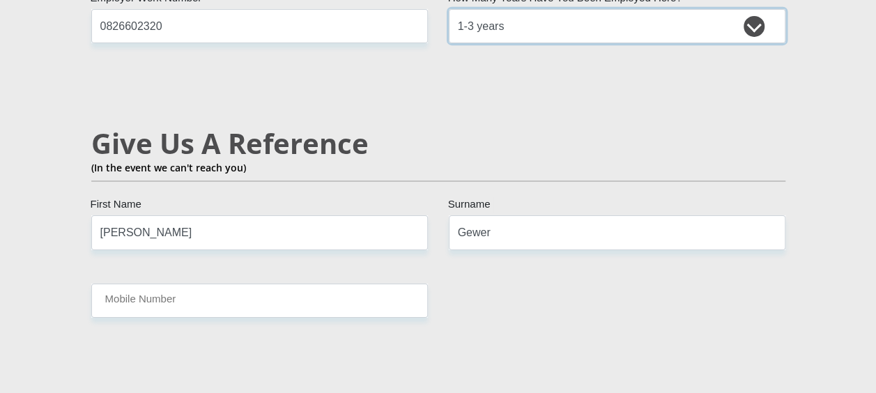
scroll to position [2410, 0]
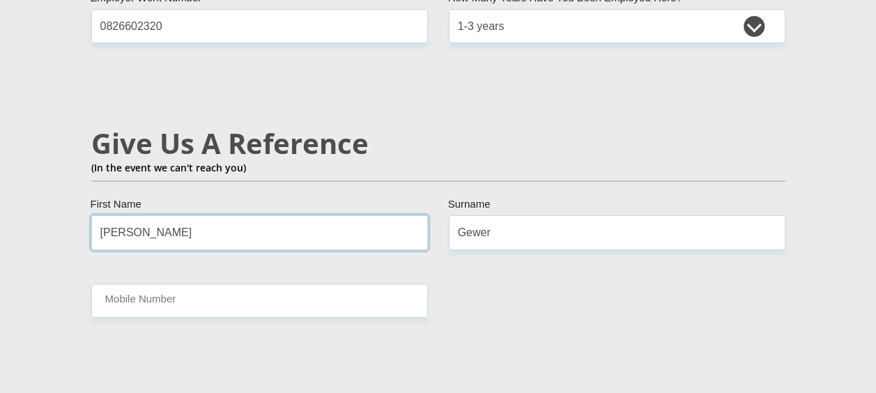
click at [209, 215] on input "[PERSON_NAME]" at bounding box center [259, 232] width 337 height 34
type input "D"
type input "[PERSON_NAME]"
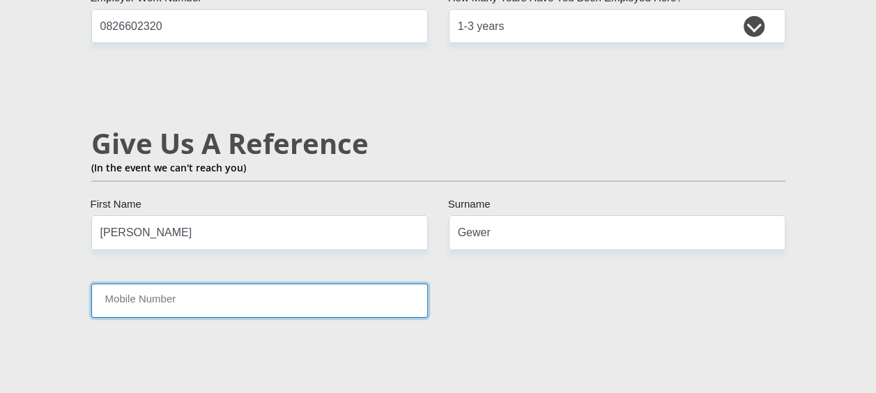
click at [360, 284] on input "Mobile Number" at bounding box center [259, 301] width 337 height 34
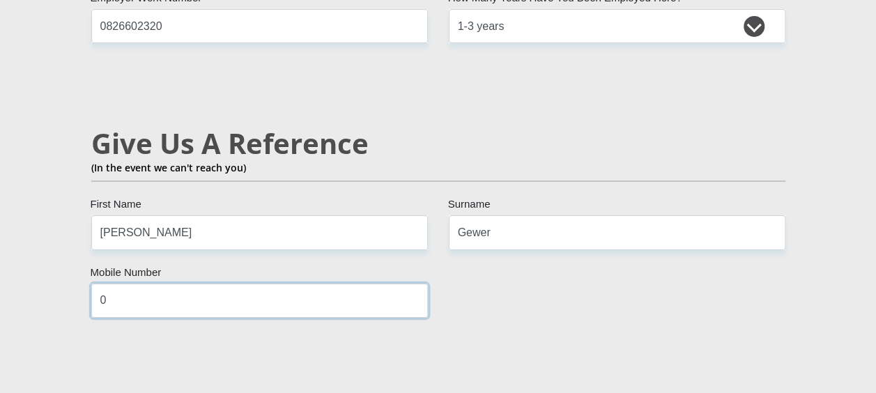
type input "0634370432"
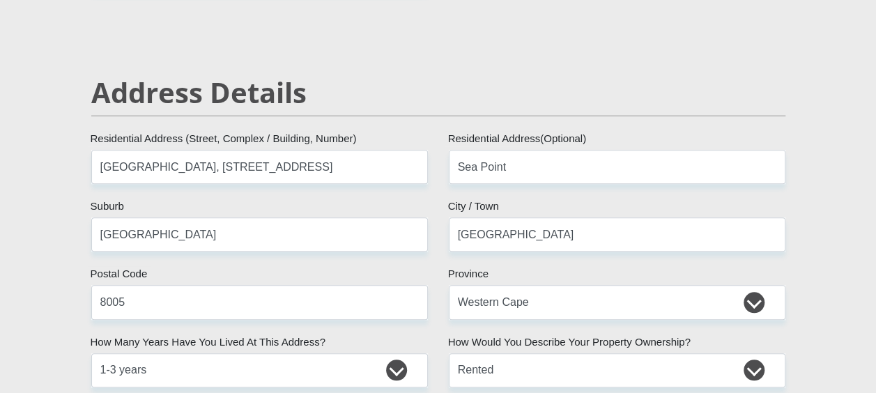
scroll to position [581, 0]
